Goal: Download file/media

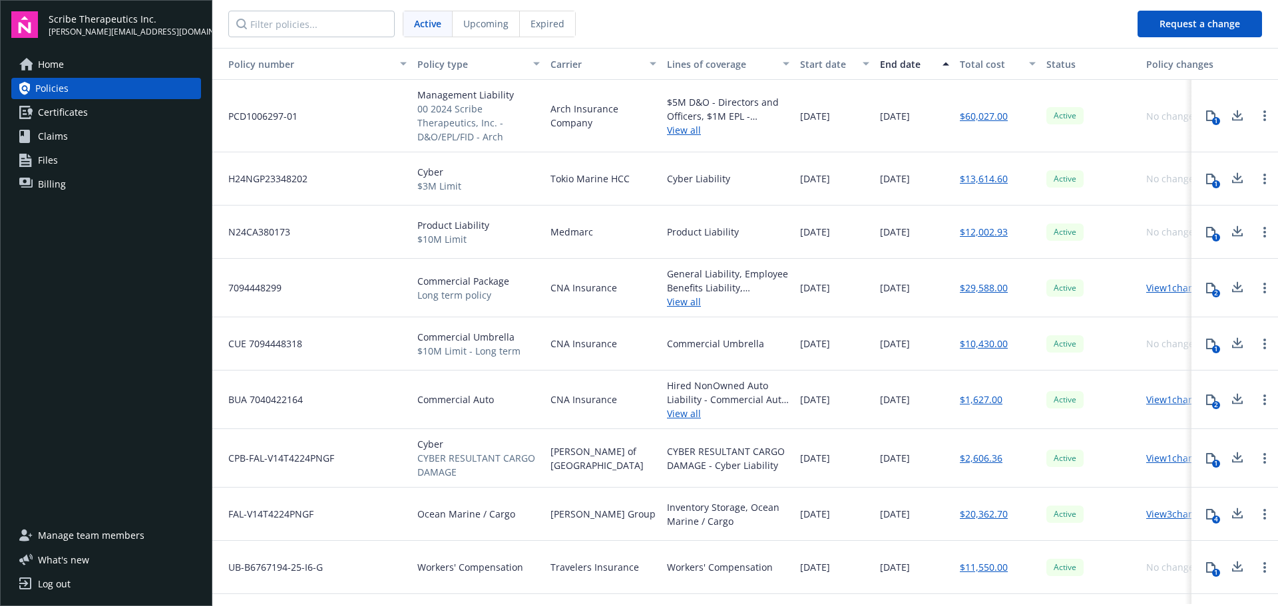
click at [1229, 289] on icon at bounding box center [1237, 288] width 16 height 17
